Goal: Task Accomplishment & Management: Use online tool/utility

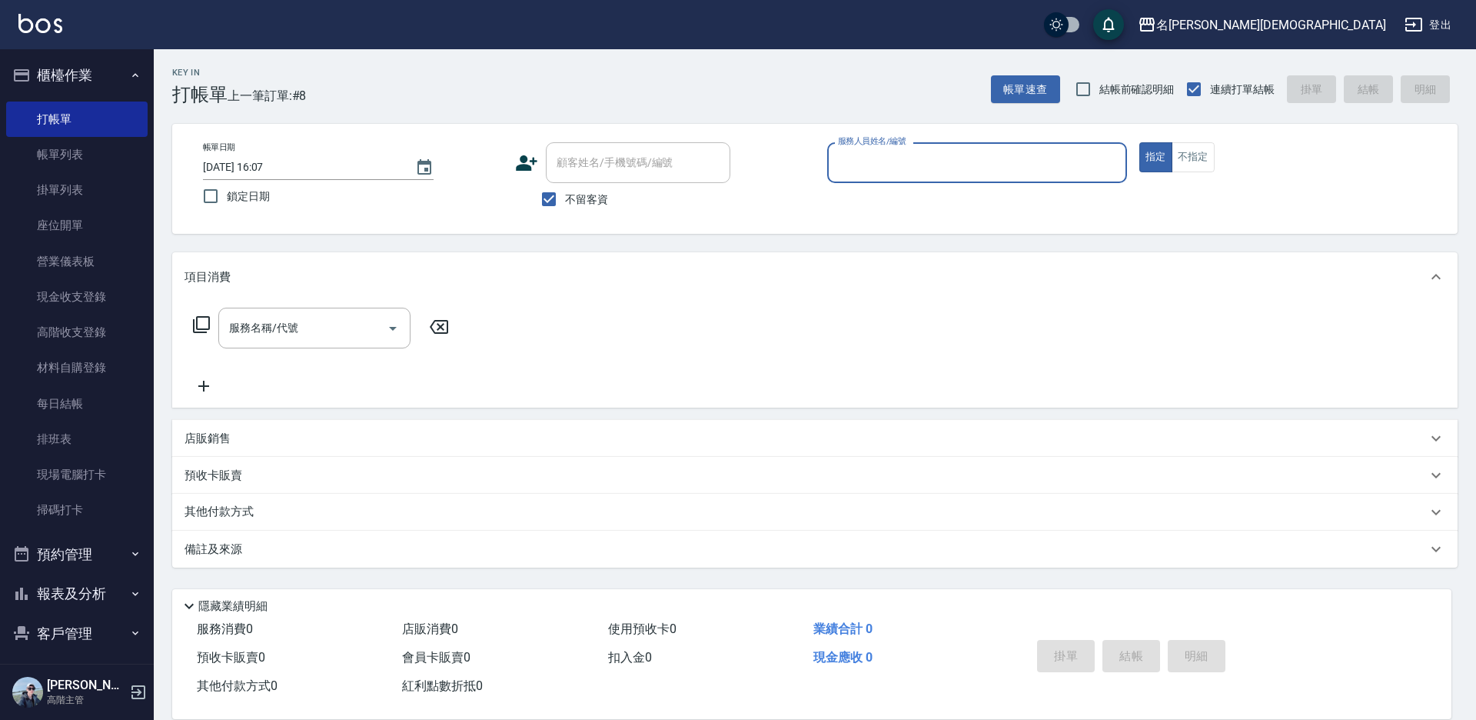
click at [950, 164] on input "服務人員姓名/編號" at bounding box center [977, 162] width 286 height 27
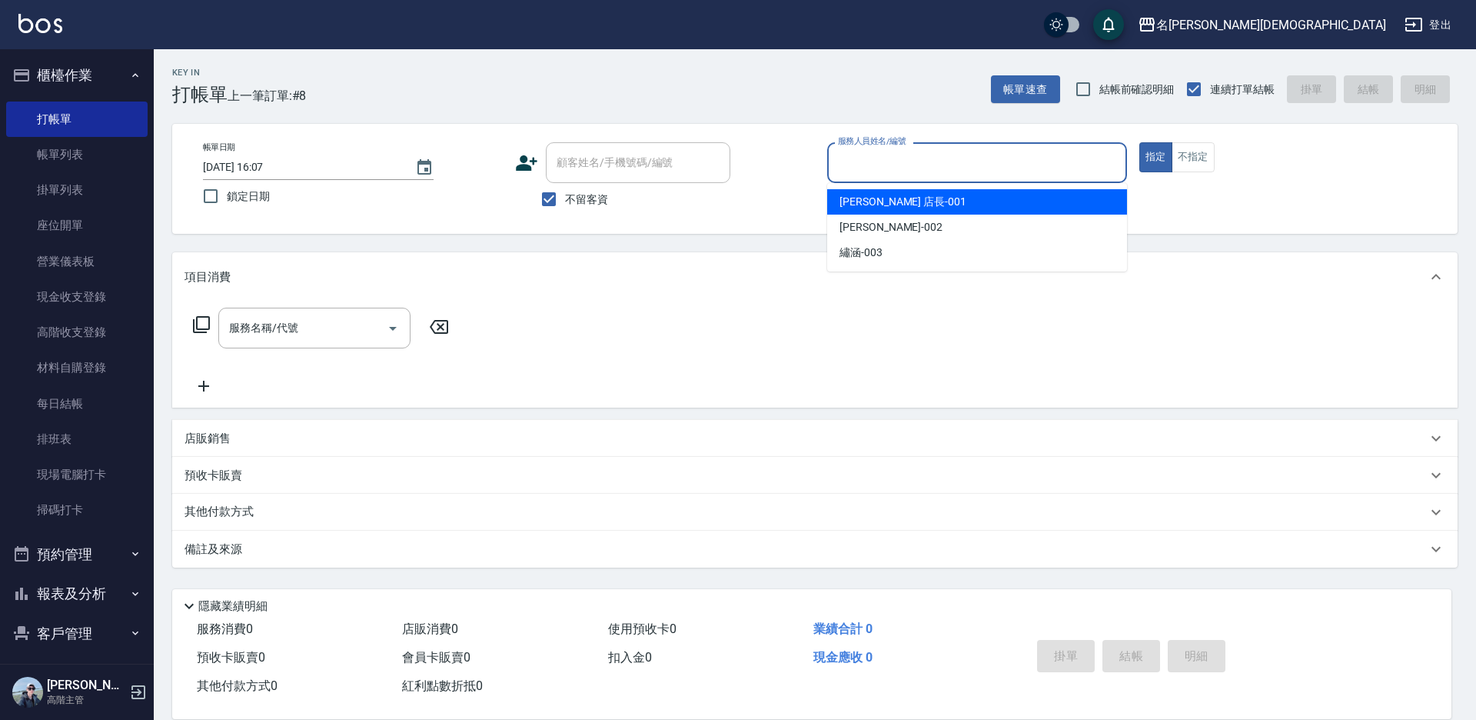
click at [935, 211] on div "[PERSON_NAME] 店長 -001" at bounding box center [977, 201] width 300 height 25
type input "[PERSON_NAME] 店長-001"
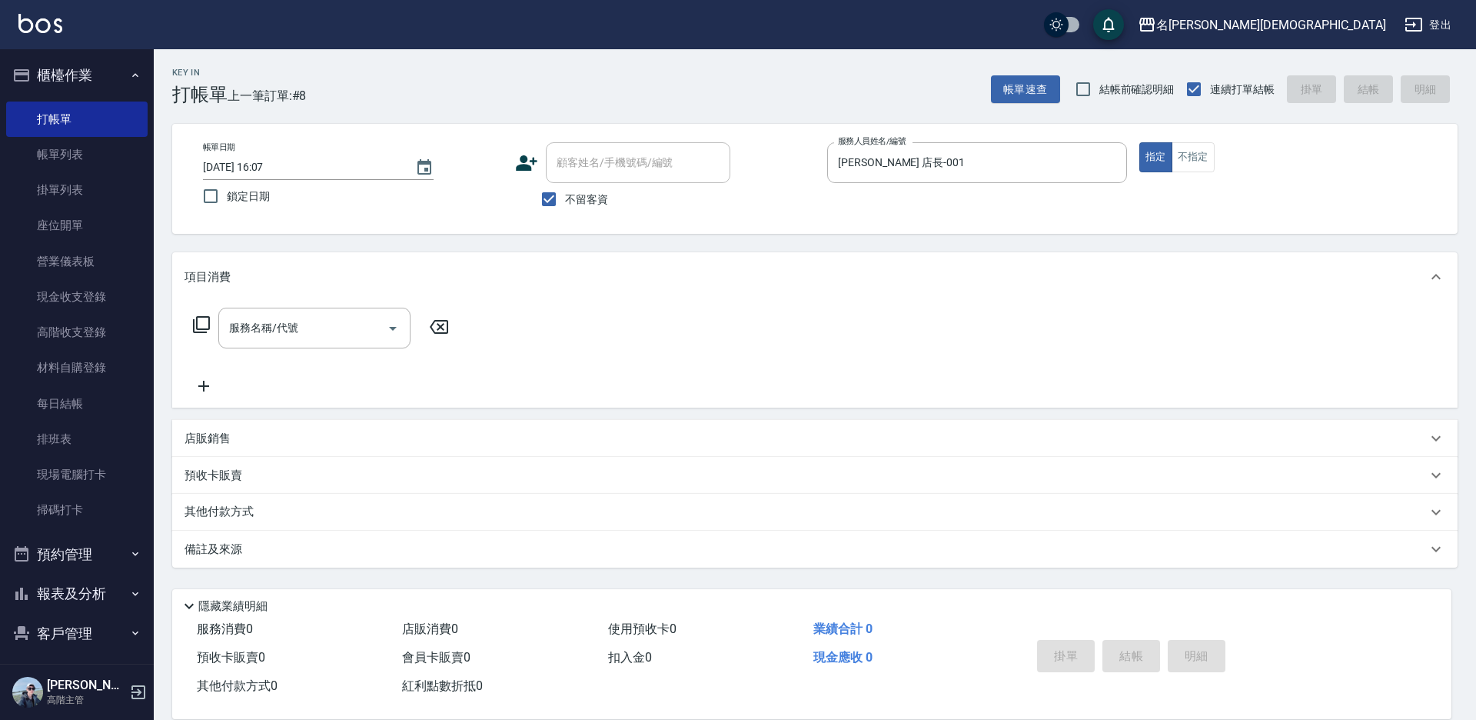
click at [203, 325] on icon at bounding box center [201, 324] width 18 height 18
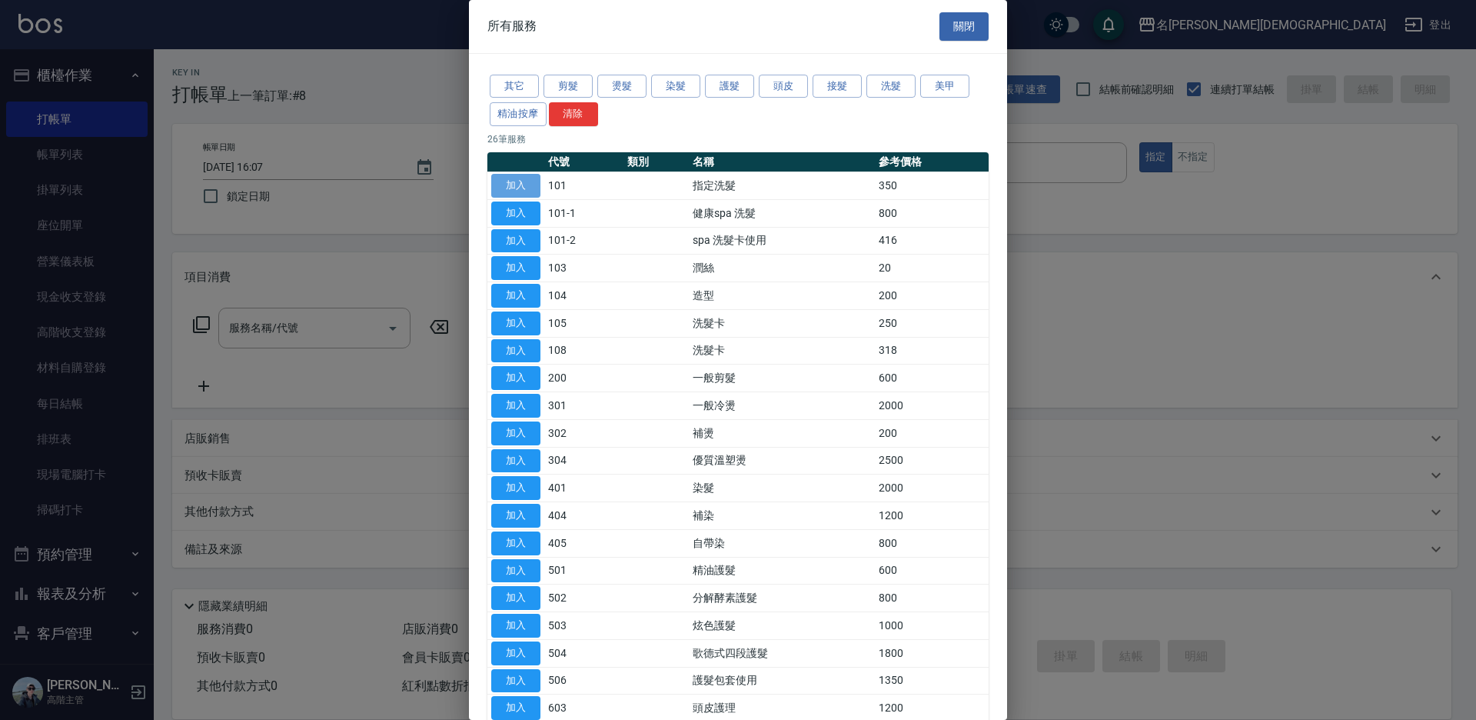
click at [523, 179] on button "加入" at bounding box center [515, 186] width 49 height 24
type input "指定洗髮(101)"
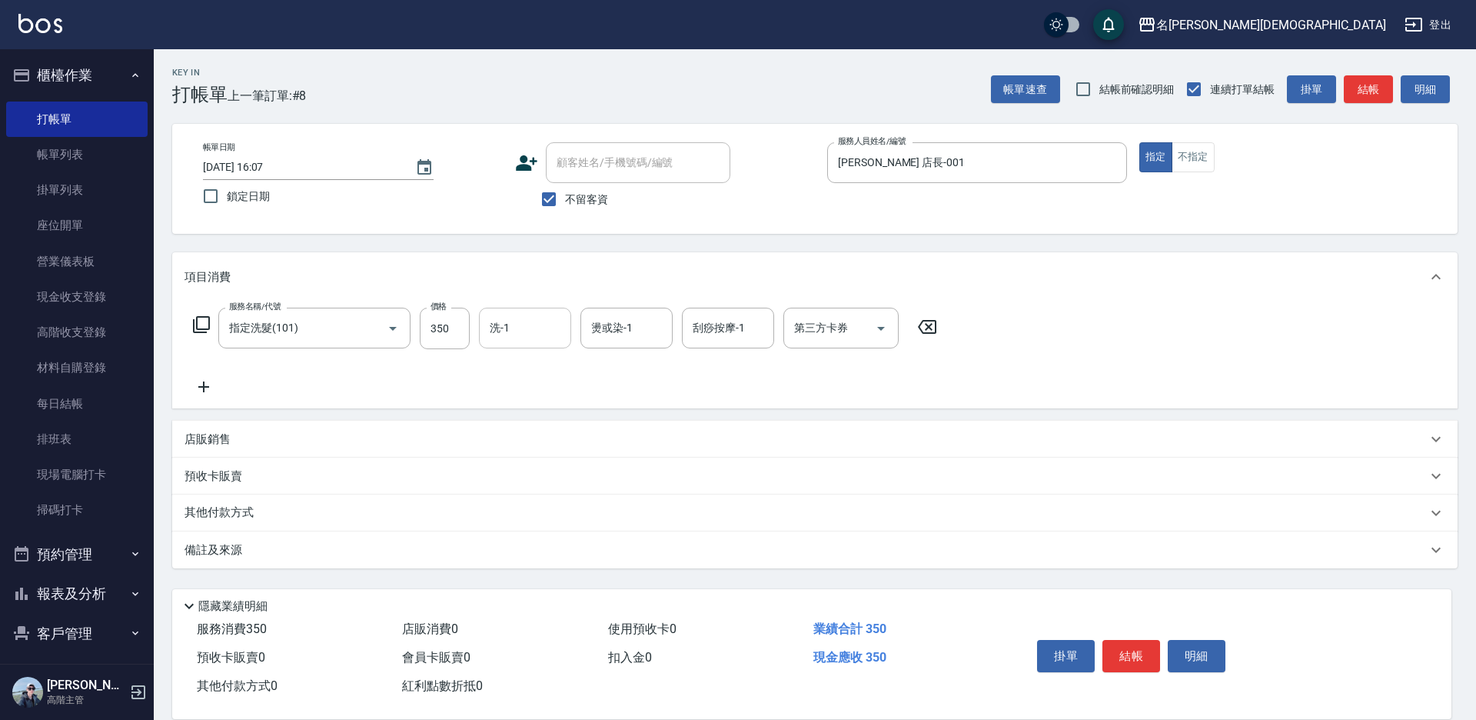
drag, startPoint x: 546, startPoint y: 331, endPoint x: 554, endPoint y: 343, distance: 13.9
click at [547, 331] on input "洗-1" at bounding box center [525, 328] width 78 height 27
click at [581, 417] on div "項目消費 服務名稱/代號 指定洗髮(101) 服務名稱/代號 價格 350 價格 洗-1 洗-1 燙或染-1 燙或染-1 刮痧按摩-1 刮痧按摩-1 第三方卡…" at bounding box center [815, 410] width 1286 height 316
click at [519, 332] on input "洗-1" at bounding box center [525, 328] width 78 height 27
drag, startPoint x: 531, startPoint y: 420, endPoint x: 545, endPoint y: 414, distance: 15.6
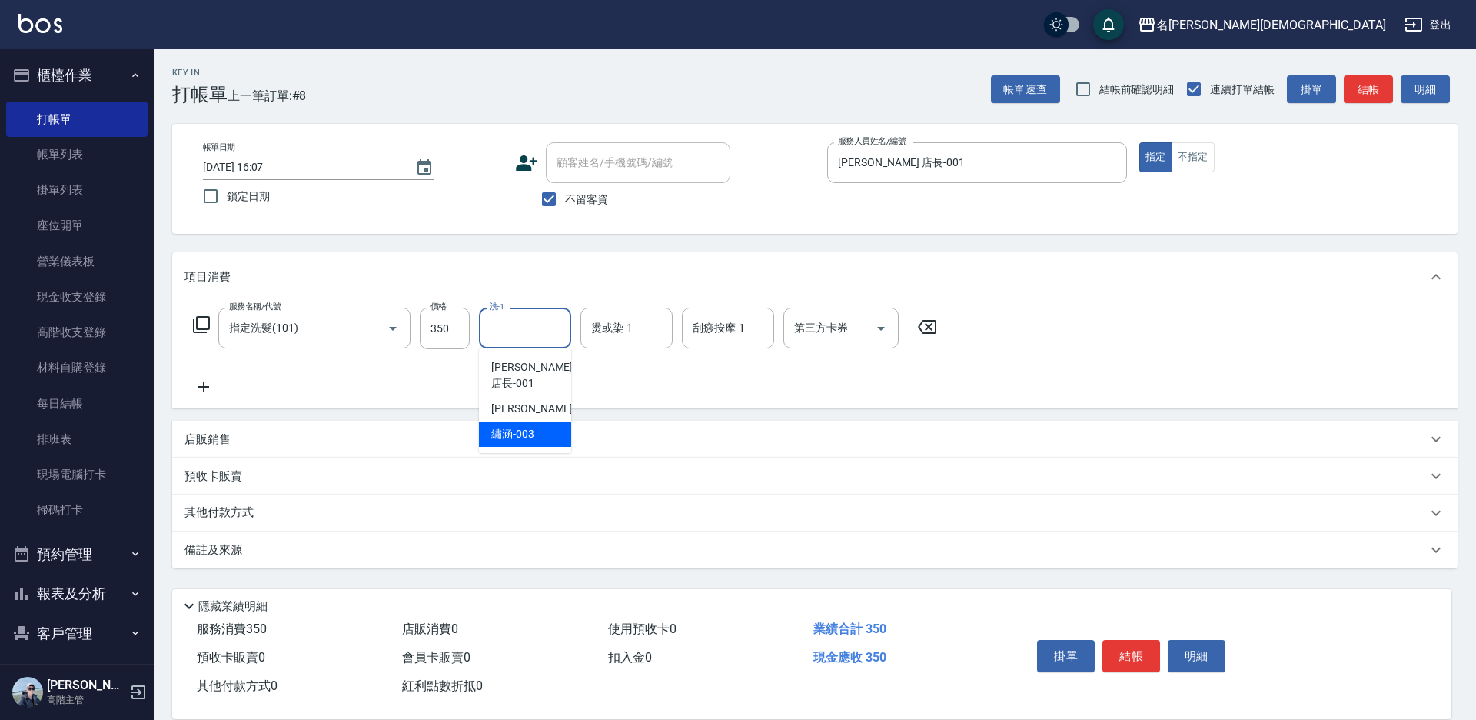
click at [532, 426] on span "繡涵 -003" at bounding box center [512, 434] width 43 height 16
type input "繡涵-003"
click at [1128, 660] on button "結帳" at bounding box center [1132, 656] width 58 height 32
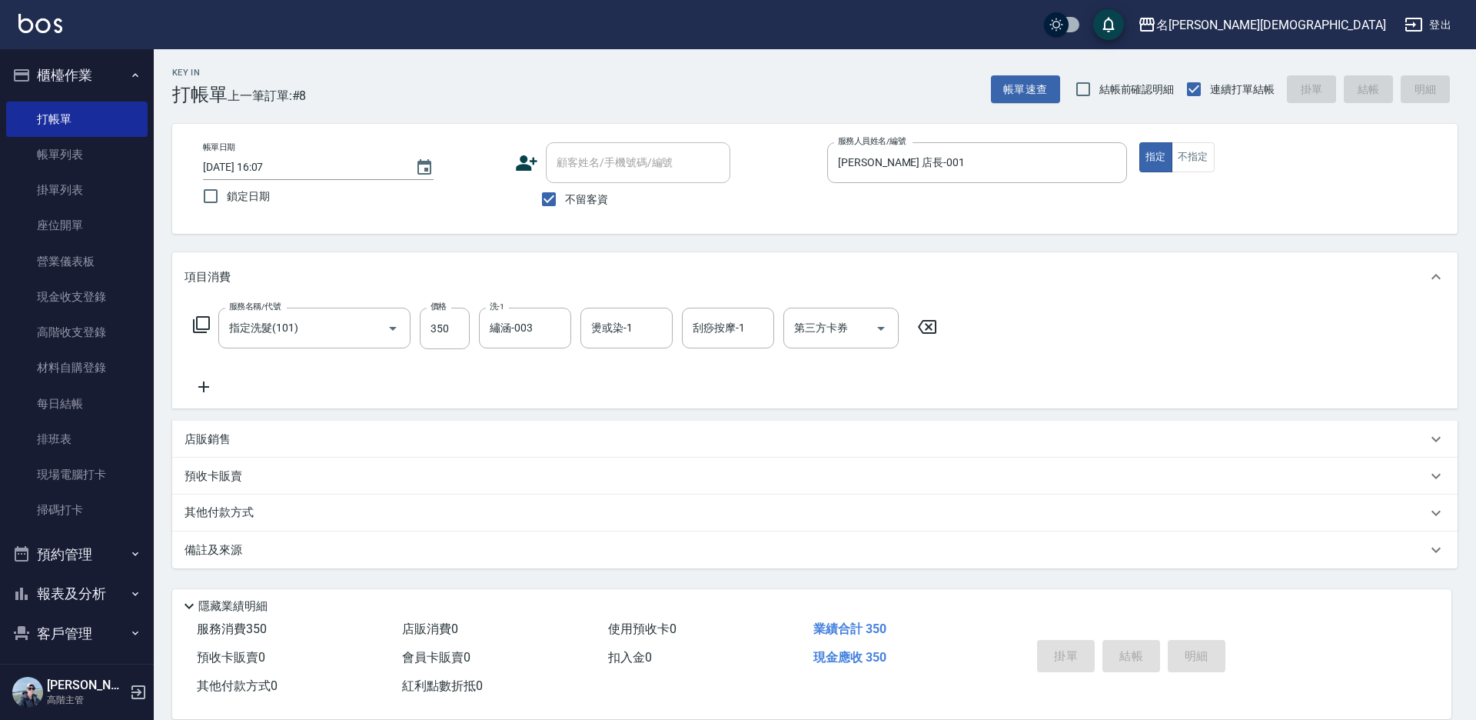
type input "[DATE] 16:58"
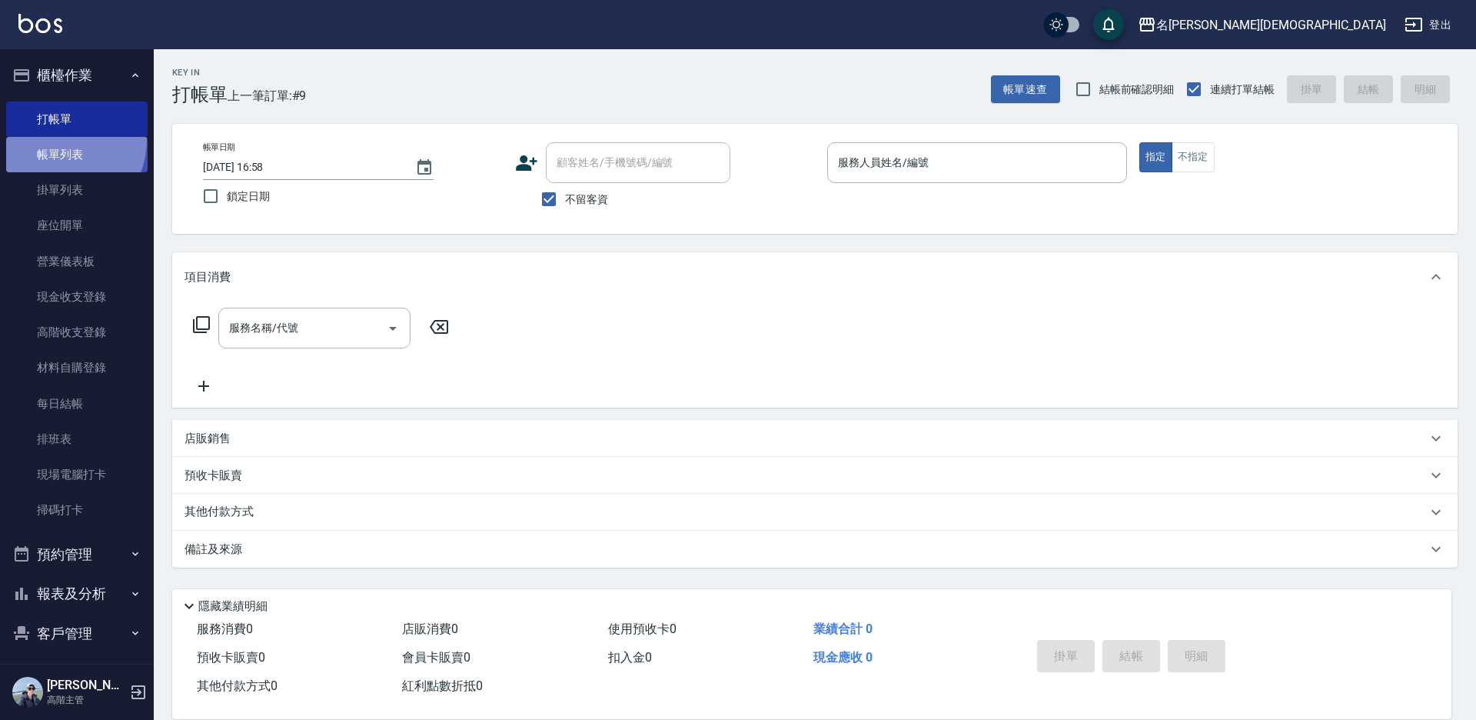
click at [52, 138] on link "帳單列表" at bounding box center [76, 154] width 141 height 35
